Goal: Transaction & Acquisition: Purchase product/service

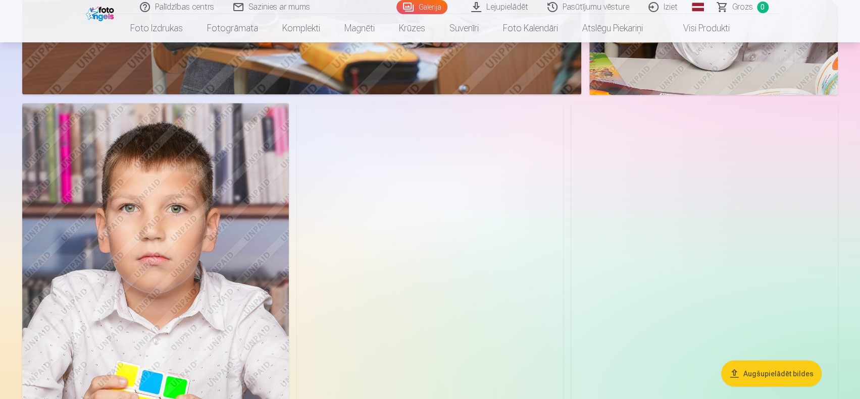
scroll to position [960, 0]
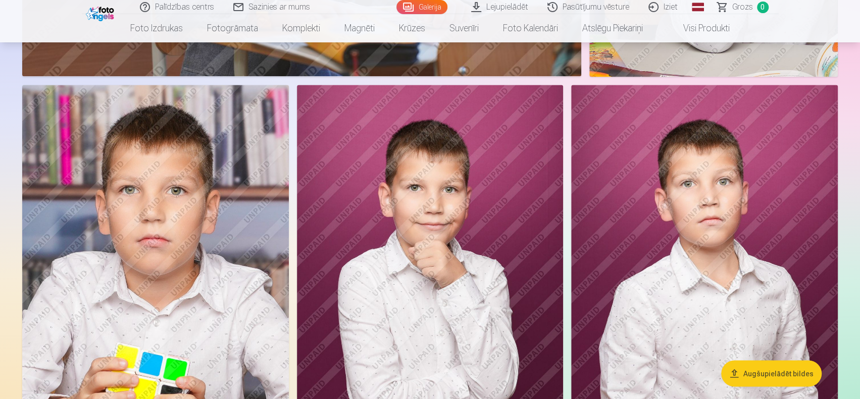
click at [449, 202] on img at bounding box center [430, 285] width 267 height 400
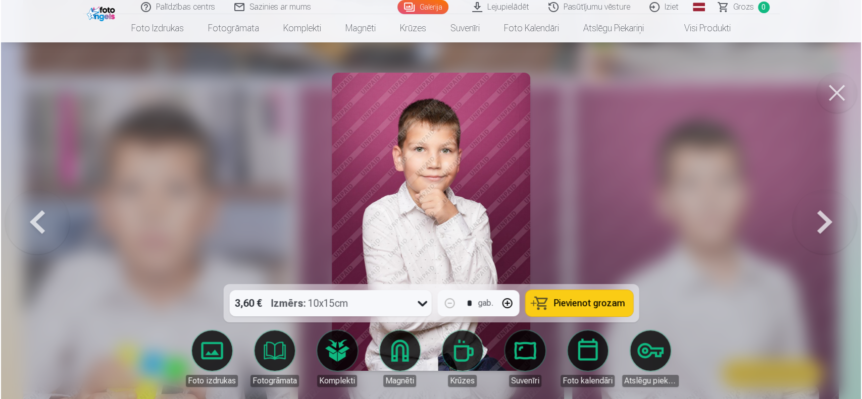
scroll to position [961, 0]
click at [828, 98] on button at bounding box center [838, 93] width 40 height 40
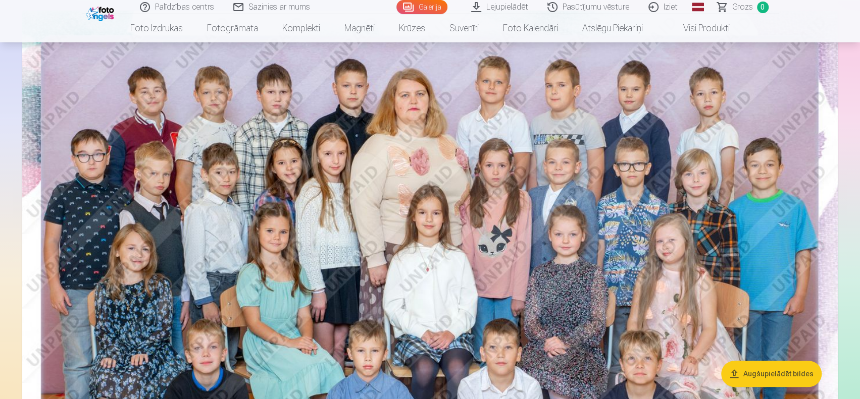
scroll to position [101, 0]
click at [539, 205] on img at bounding box center [430, 282] width 816 height 544
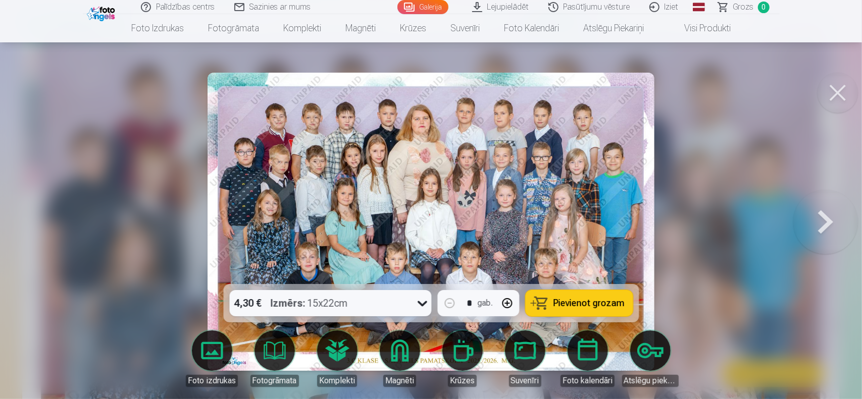
click at [558, 307] on span "Pievienot grozam" at bounding box center [589, 303] width 71 height 9
click at [837, 87] on button at bounding box center [838, 93] width 40 height 40
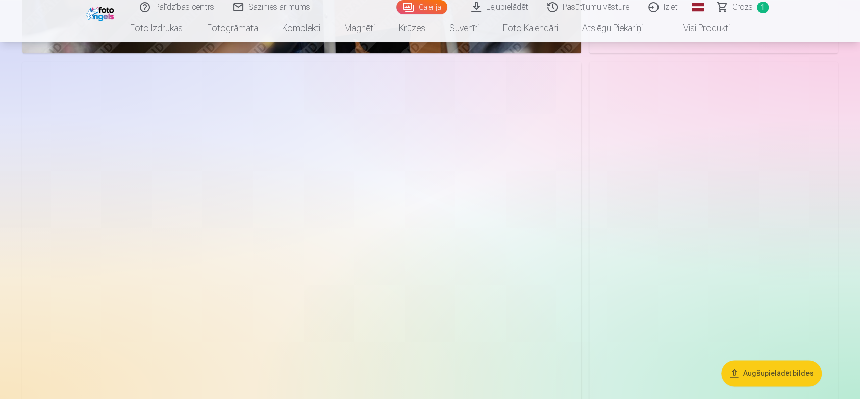
scroll to position [3485, 0]
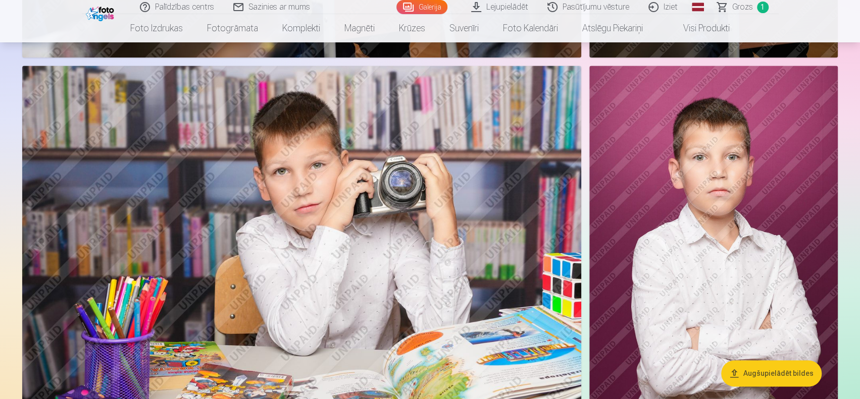
click at [440, 217] on img at bounding box center [301, 252] width 559 height 373
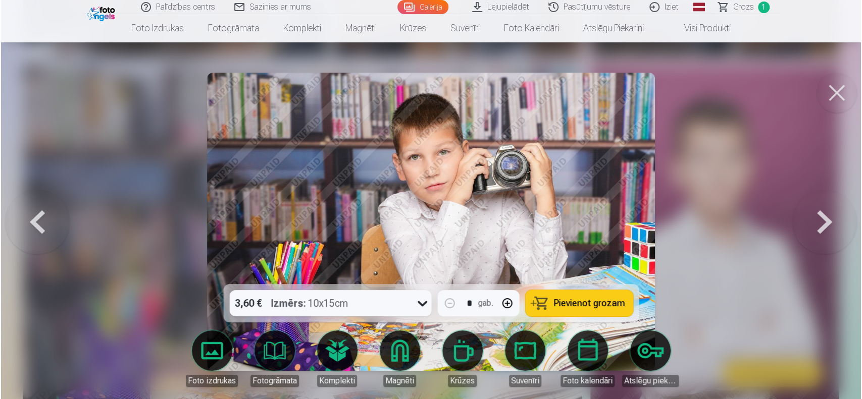
scroll to position [3493, 0]
click at [561, 305] on span "Pievienot grozam" at bounding box center [589, 303] width 71 height 9
click at [841, 90] on button at bounding box center [838, 93] width 40 height 40
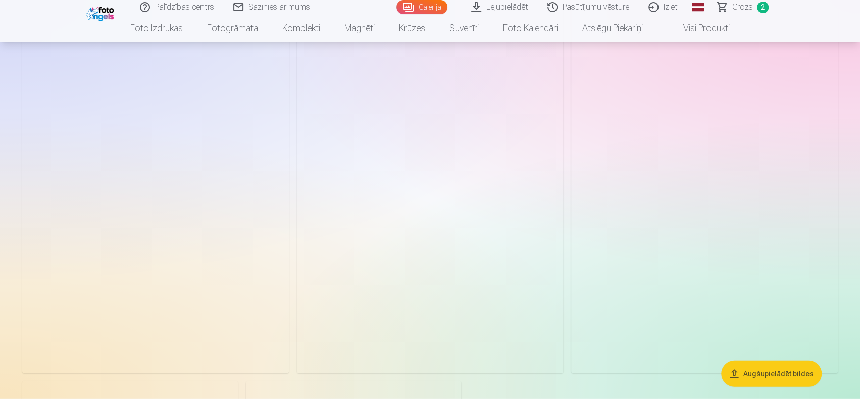
scroll to position [4343, 0]
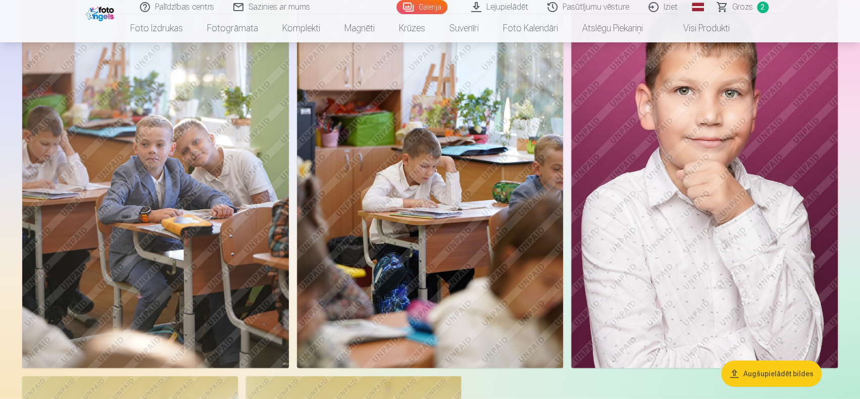
click at [630, 187] on img at bounding box center [704, 169] width 267 height 400
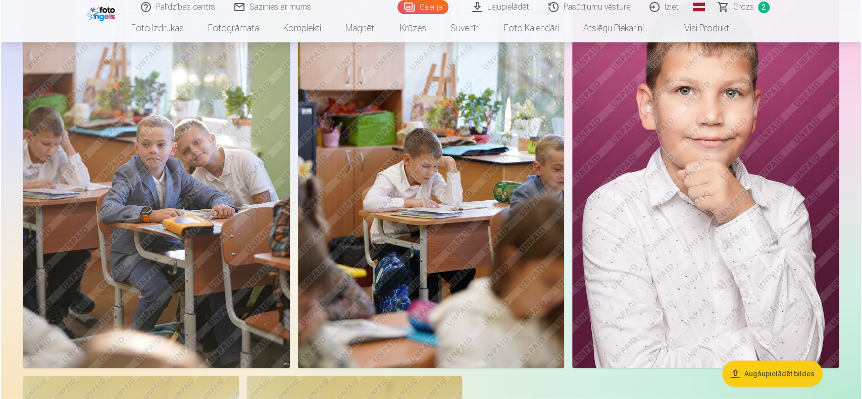
scroll to position [4355, 0]
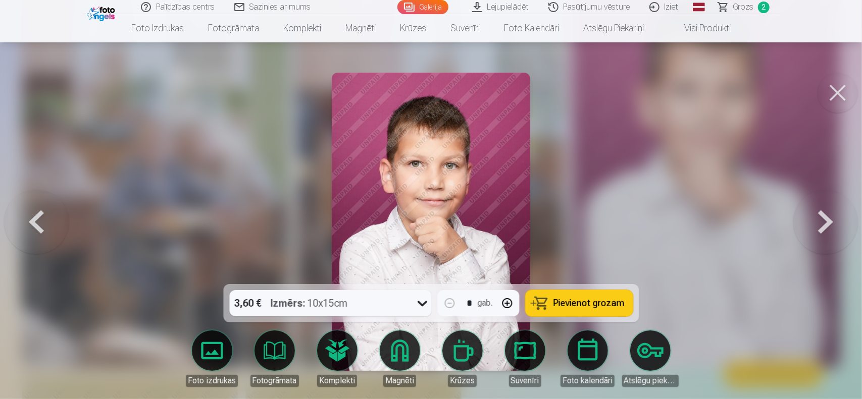
click at [567, 308] on span "Pievienot grozam" at bounding box center [589, 303] width 71 height 9
click at [842, 84] on button at bounding box center [838, 93] width 40 height 40
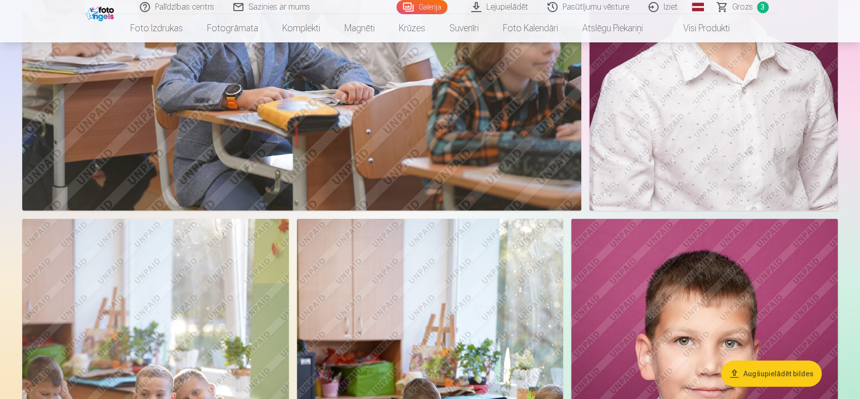
scroll to position [4293, 0]
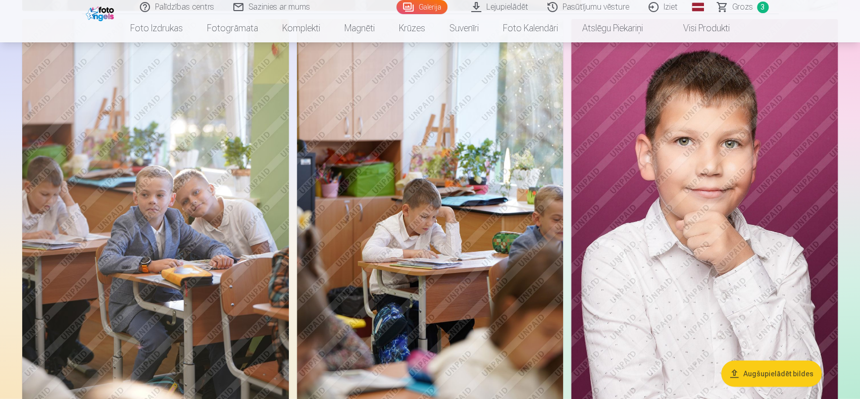
click at [751, 13] on link "Grozs 3" at bounding box center [743, 7] width 71 height 14
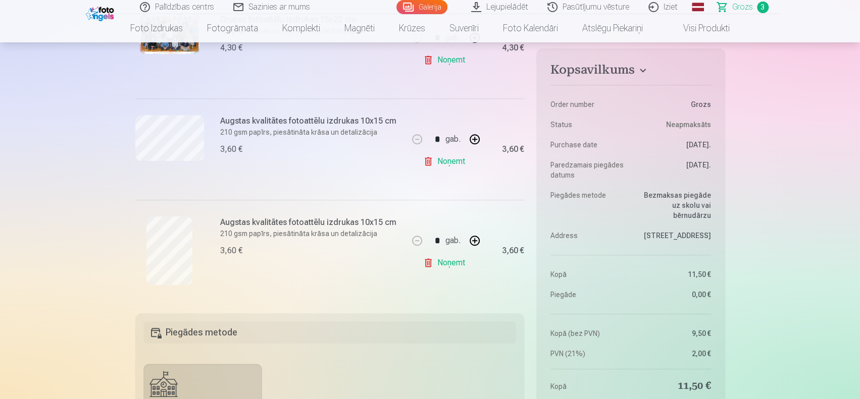
scroll to position [253, 0]
